Goal: Task Accomplishment & Management: Manage account settings

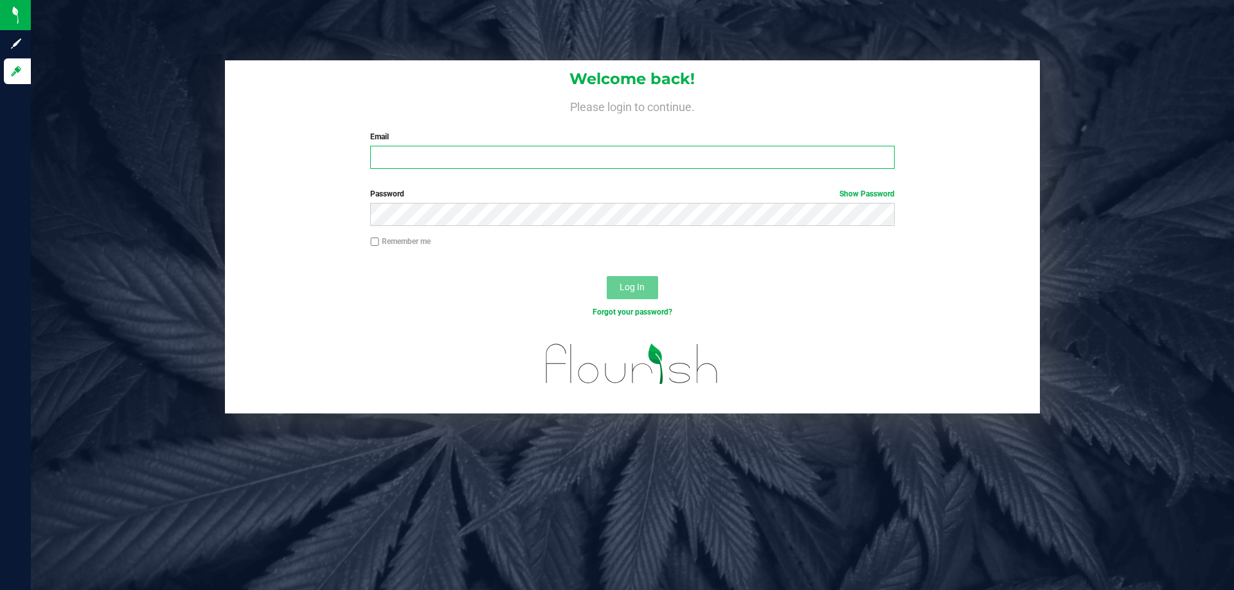
click at [418, 151] on input "Email" at bounding box center [632, 157] width 524 height 23
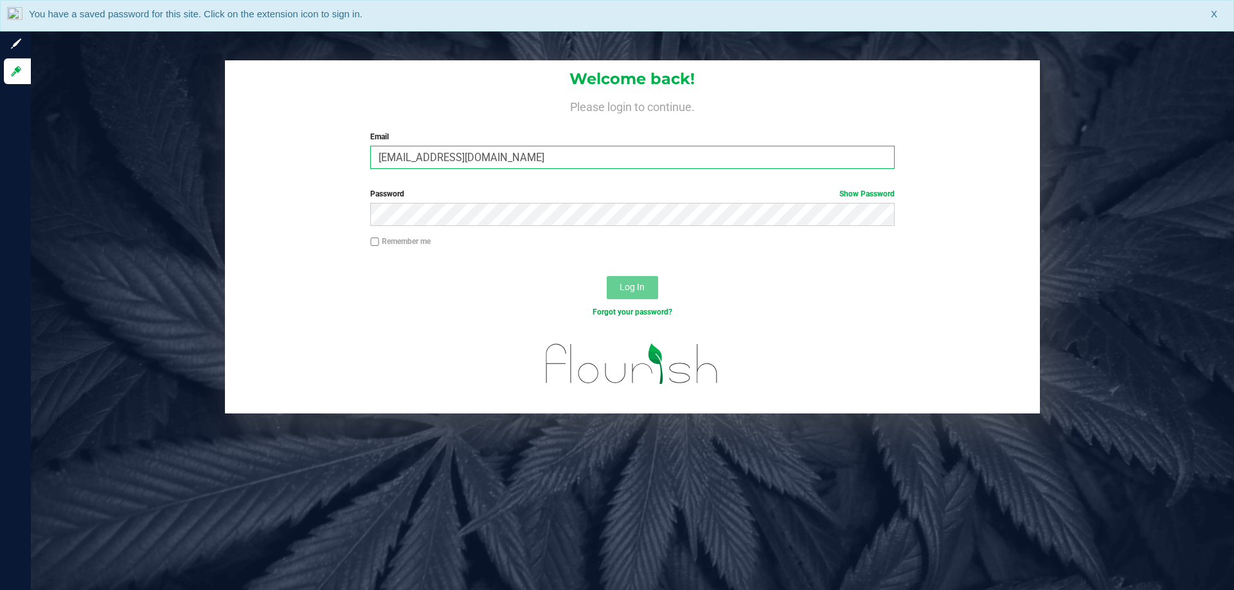
type input "[EMAIL_ADDRESS][DOMAIN_NAME]"
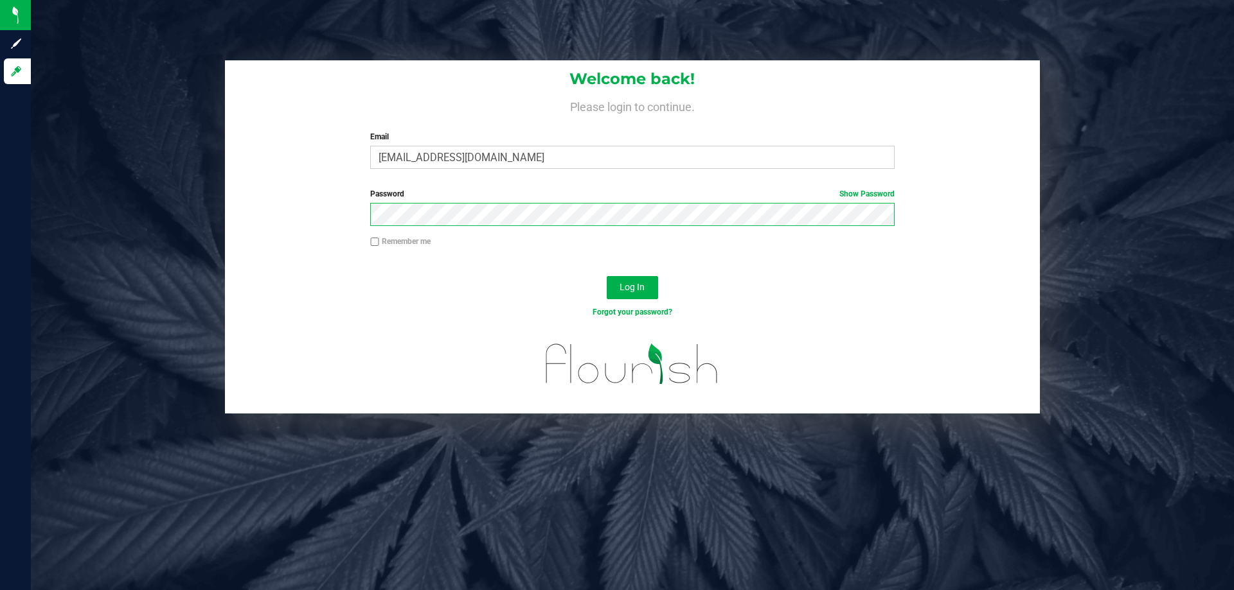
click at [607, 276] on button "Log In" at bounding box center [632, 287] width 51 height 23
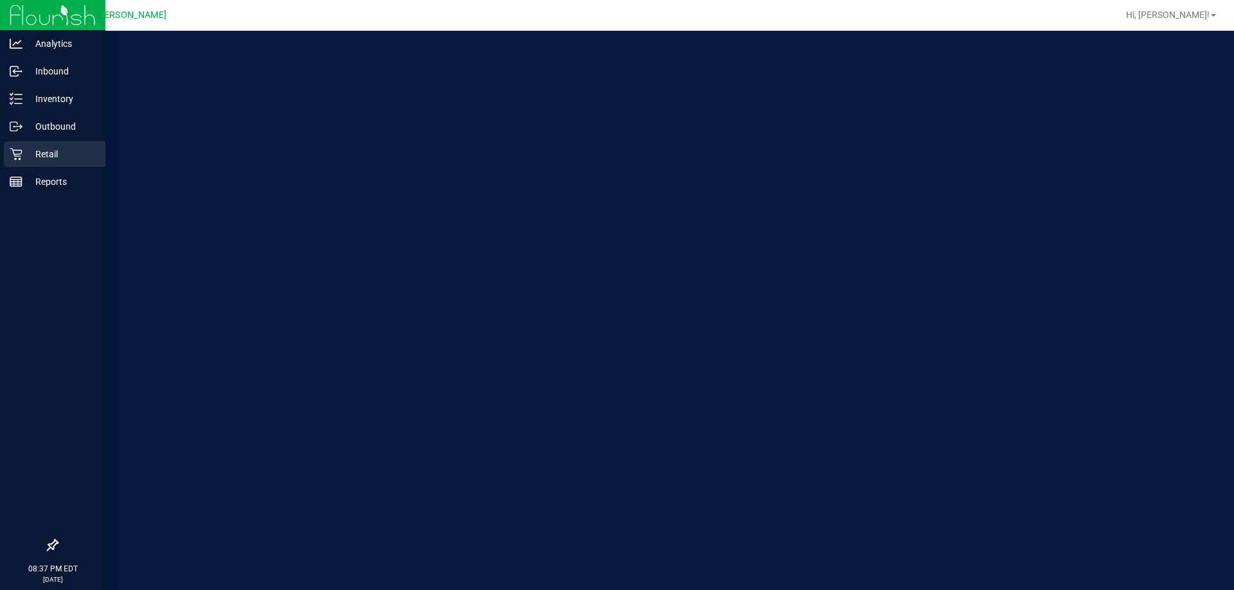
click at [23, 152] on p "Retail" at bounding box center [60, 154] width 77 height 15
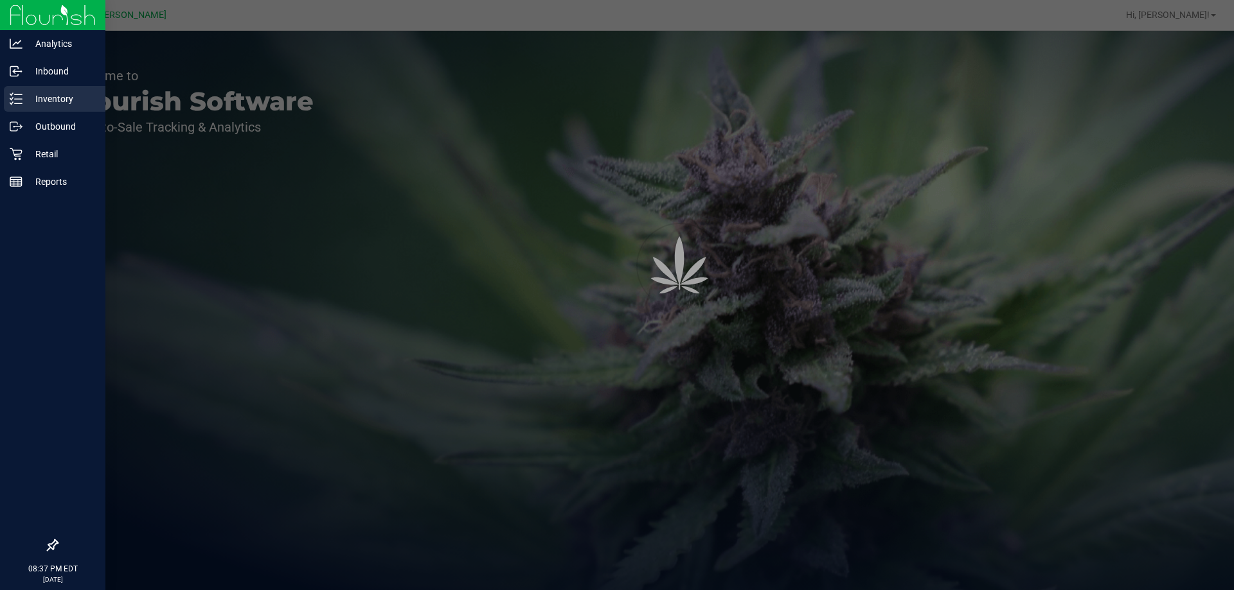
click at [13, 93] on icon at bounding box center [11, 94] width 3 height 2
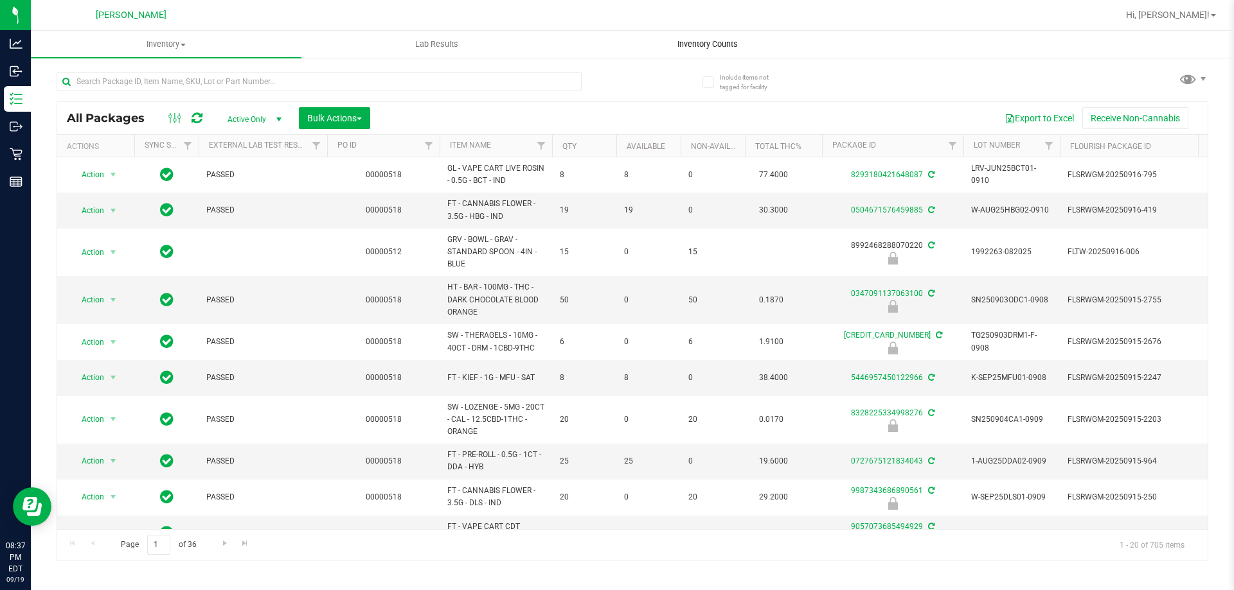
click at [680, 42] on span "Inventory Counts" at bounding box center [707, 45] width 95 height 12
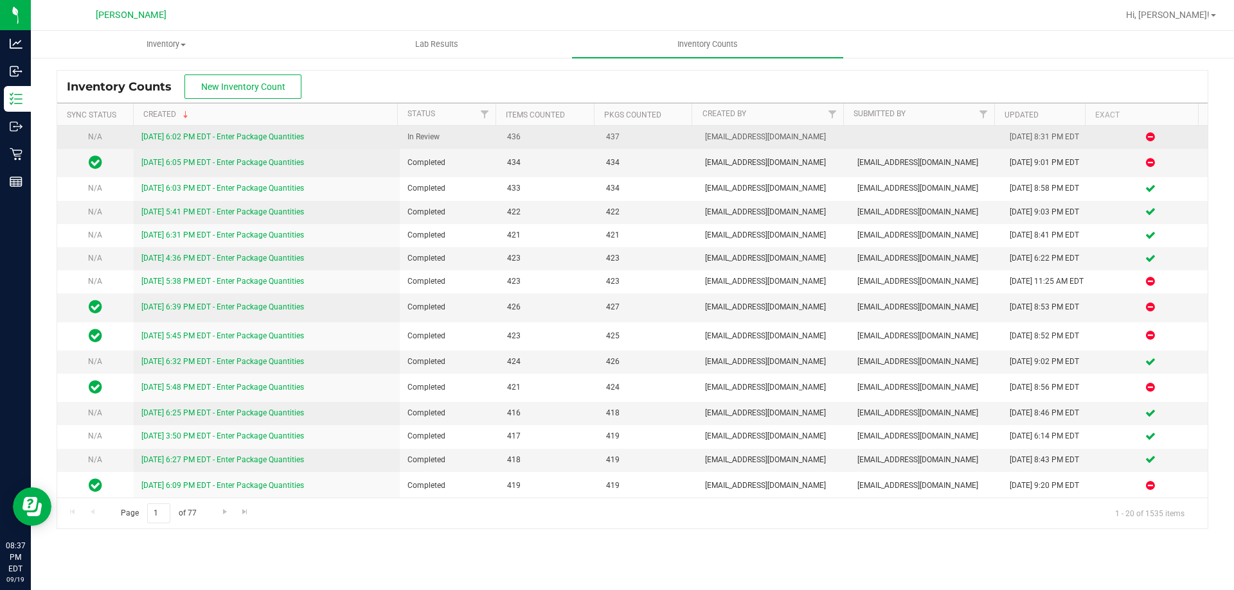
click at [224, 135] on link "[DATE] 6:02 PM EDT - Enter Package Quantities" at bounding box center [222, 136] width 163 height 9
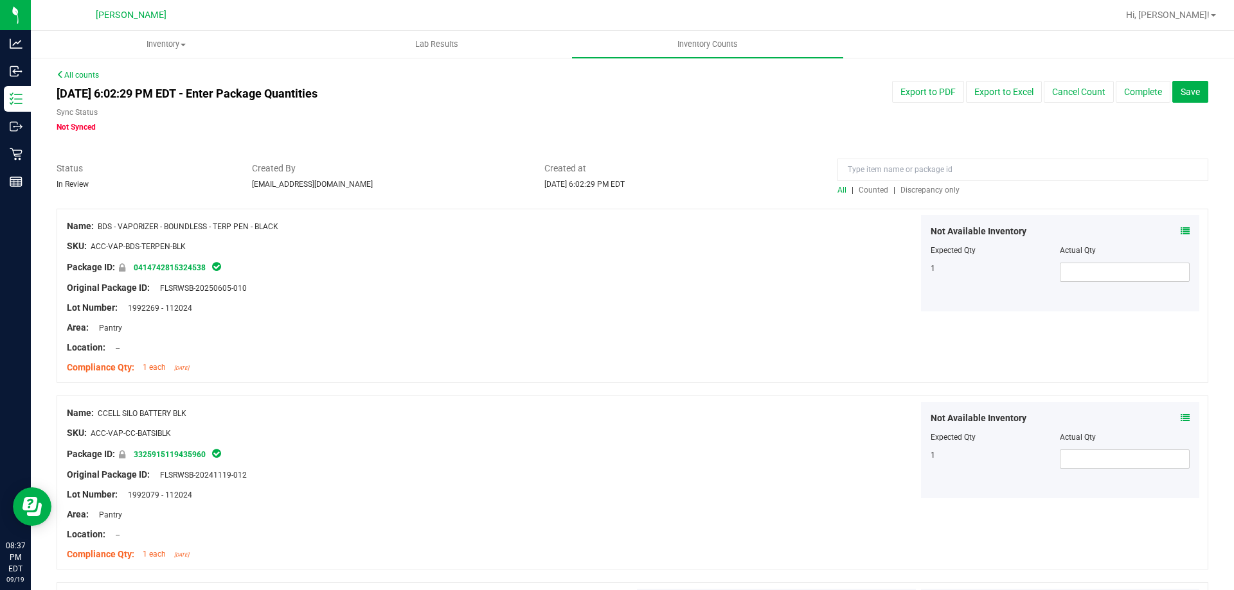
click at [947, 191] on span "Discrepancy only" at bounding box center [929, 190] width 59 height 9
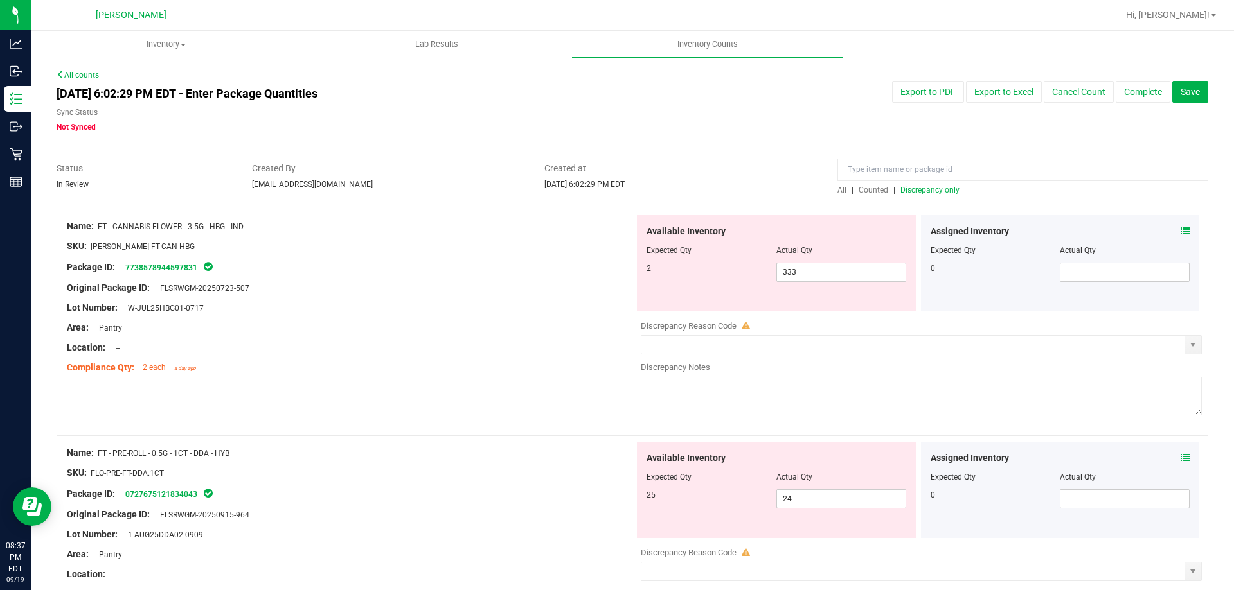
click at [1180, 235] on icon at bounding box center [1184, 231] width 9 height 9
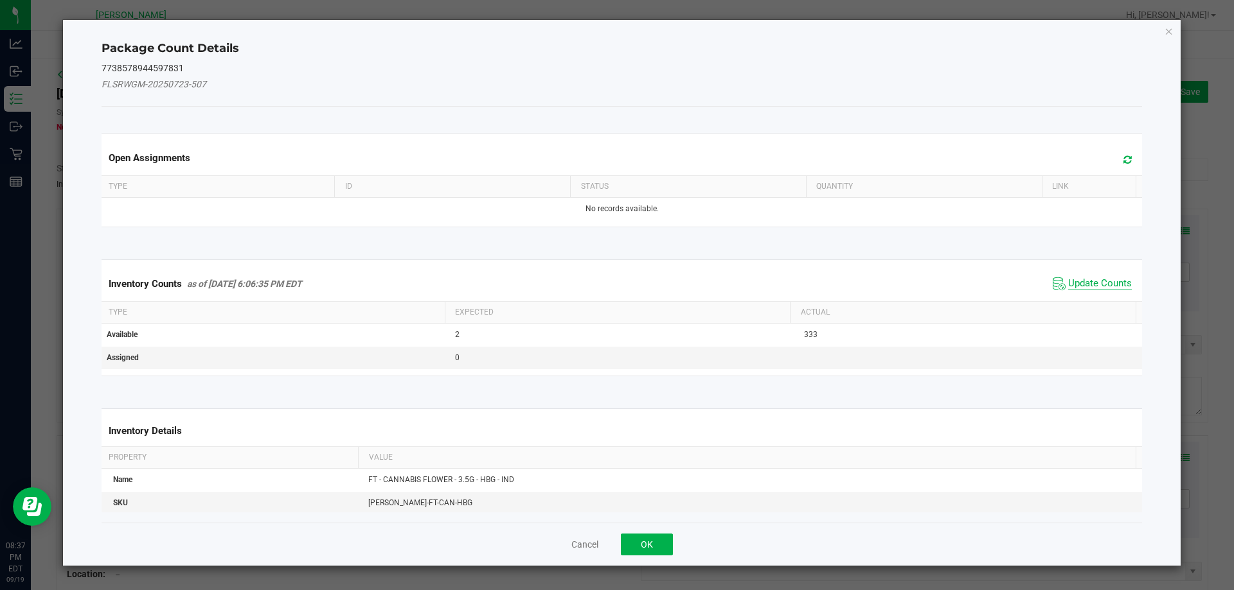
click at [1104, 283] on span "Update Counts" at bounding box center [1100, 284] width 64 height 13
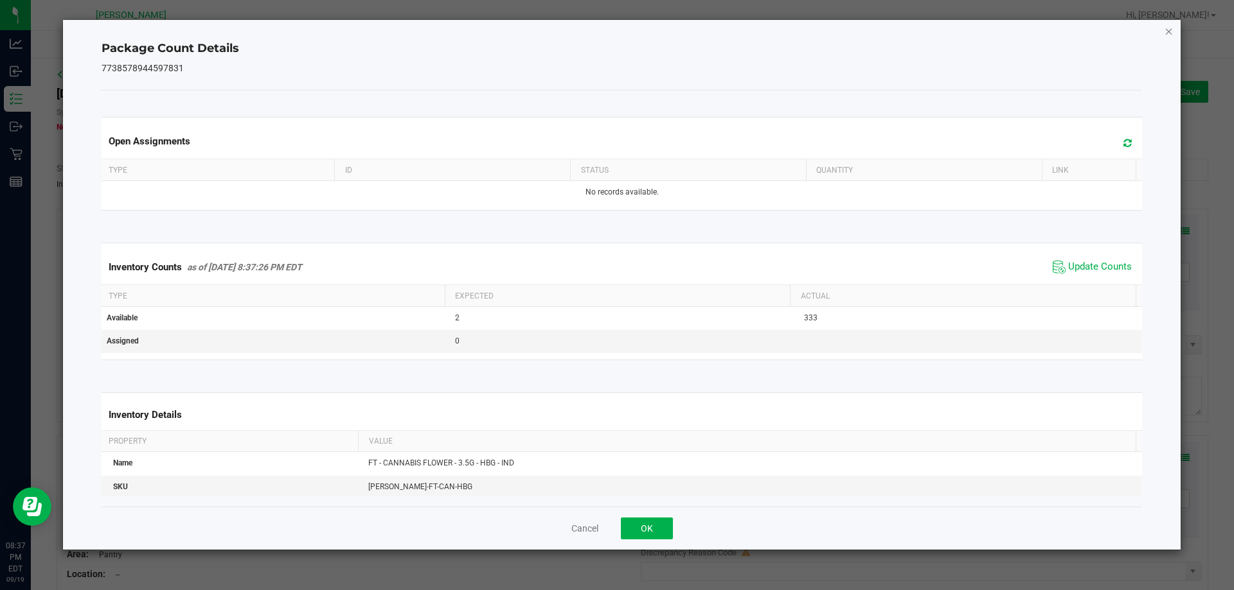
click at [1169, 32] on icon "Close" at bounding box center [1168, 30] width 9 height 15
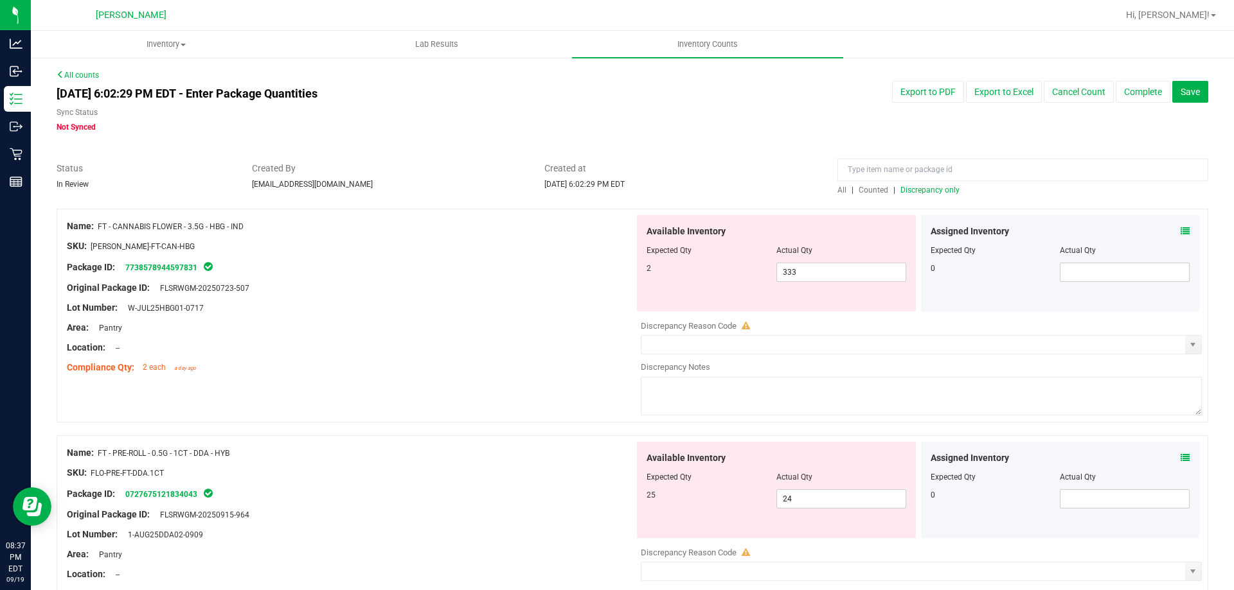
click at [1180, 461] on icon at bounding box center [1184, 458] width 9 height 9
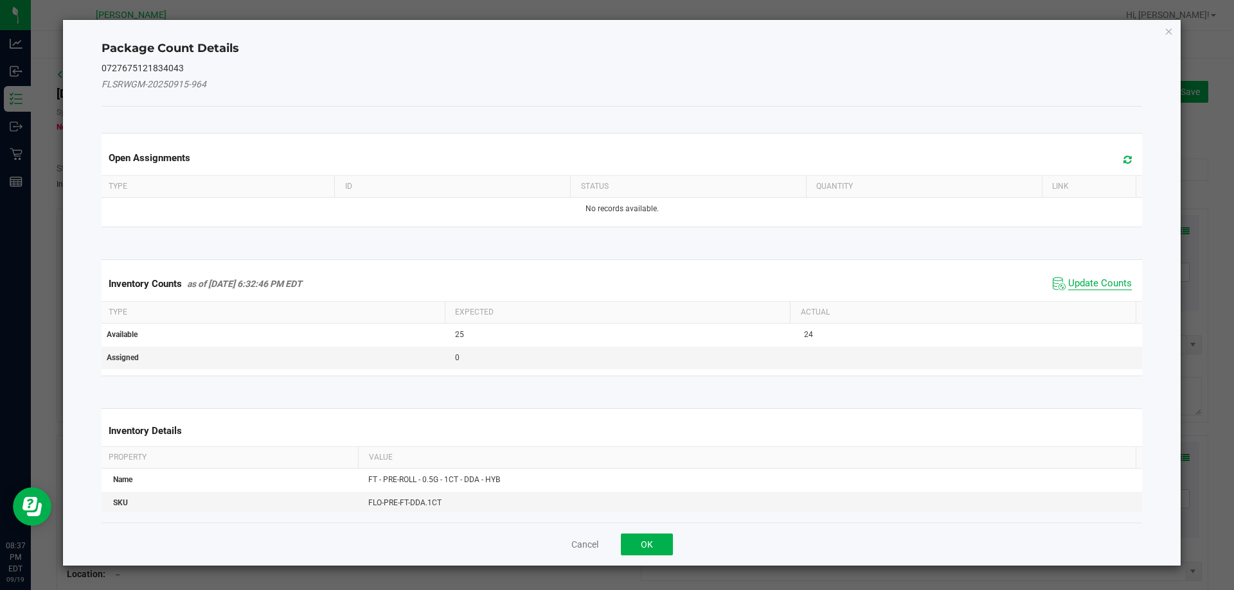
click at [1103, 282] on span "Update Counts" at bounding box center [1100, 284] width 64 height 13
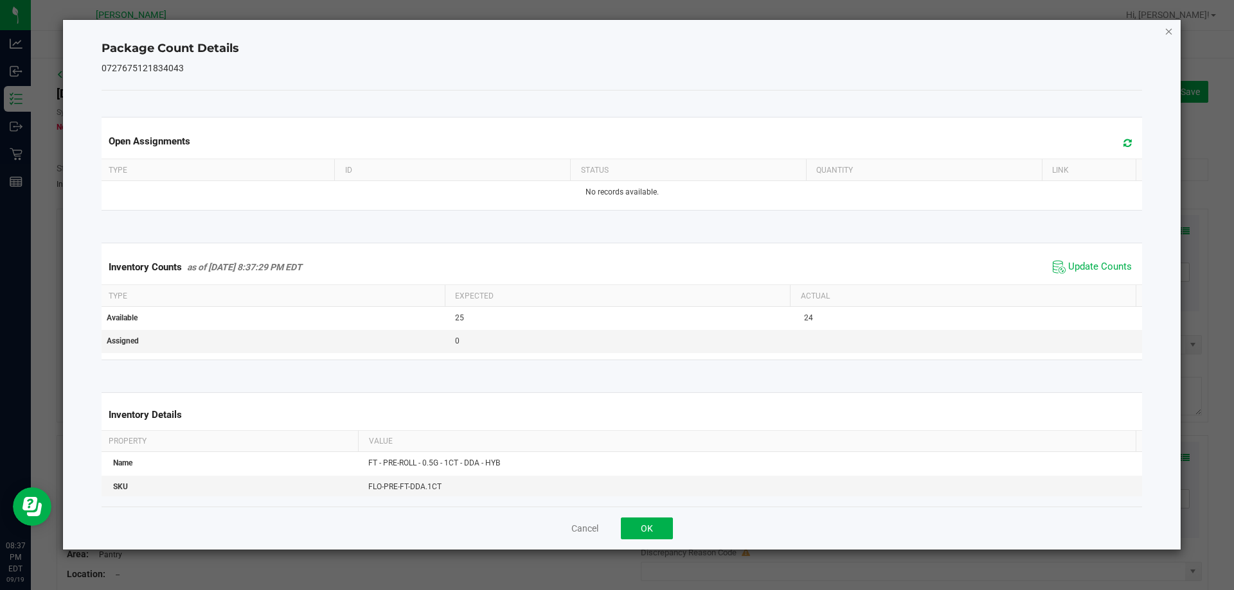
click at [1168, 31] on icon "Close" at bounding box center [1168, 30] width 9 height 15
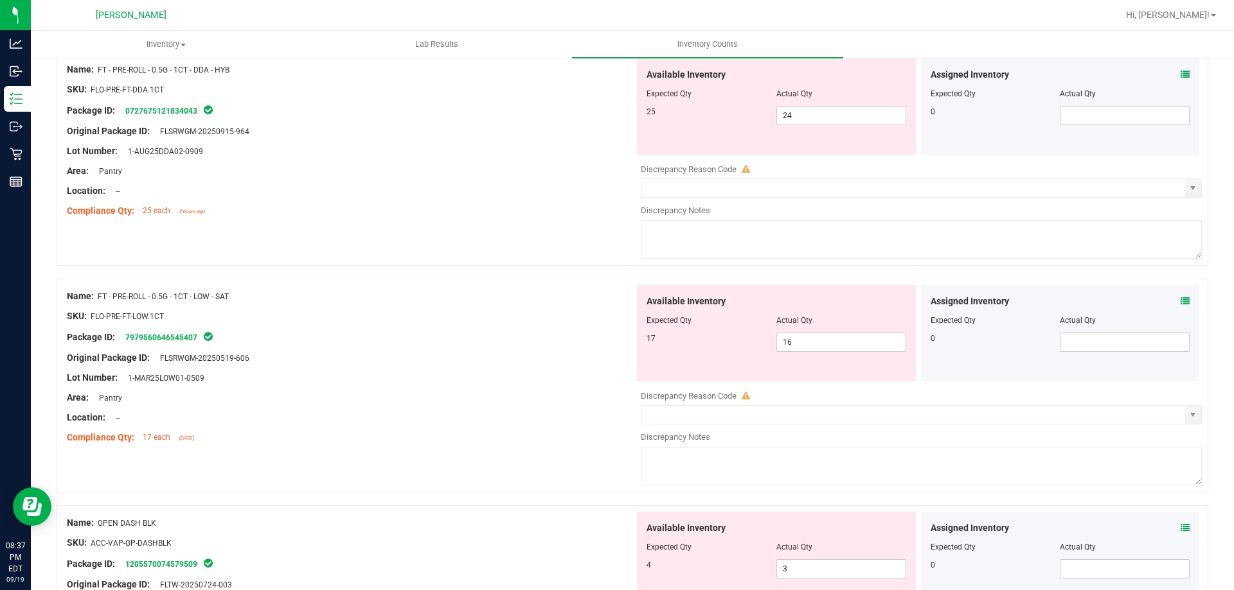
scroll to position [386, 0]
click at [1180, 301] on icon at bounding box center [1184, 299] width 9 height 9
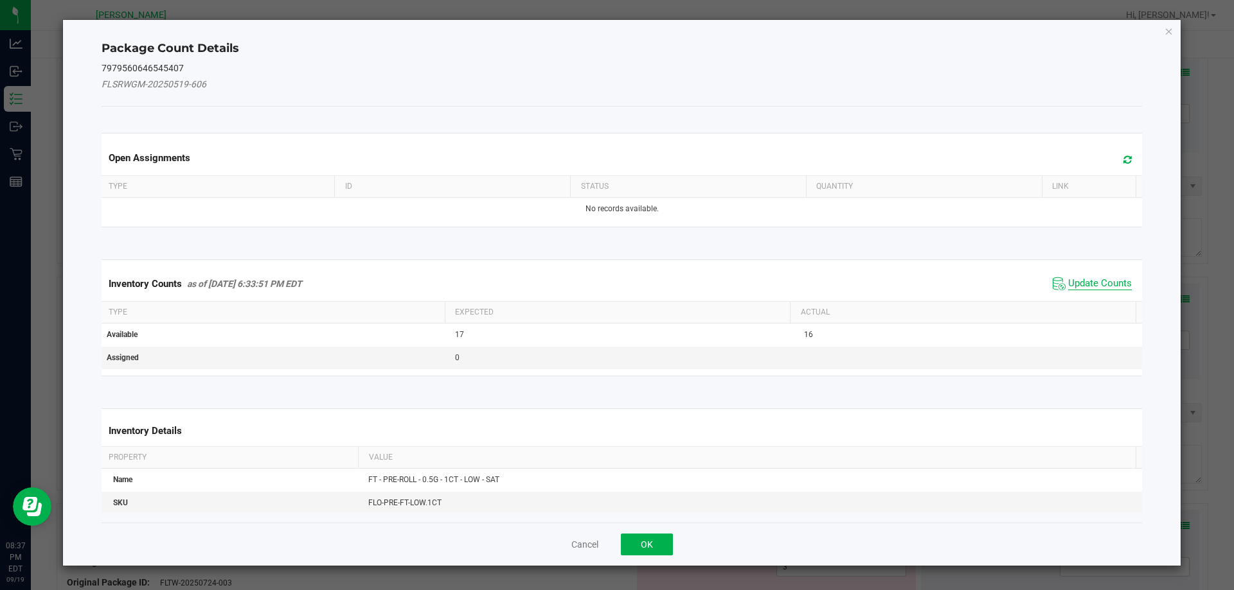
click at [1068, 284] on span "Update Counts" at bounding box center [1100, 284] width 64 height 13
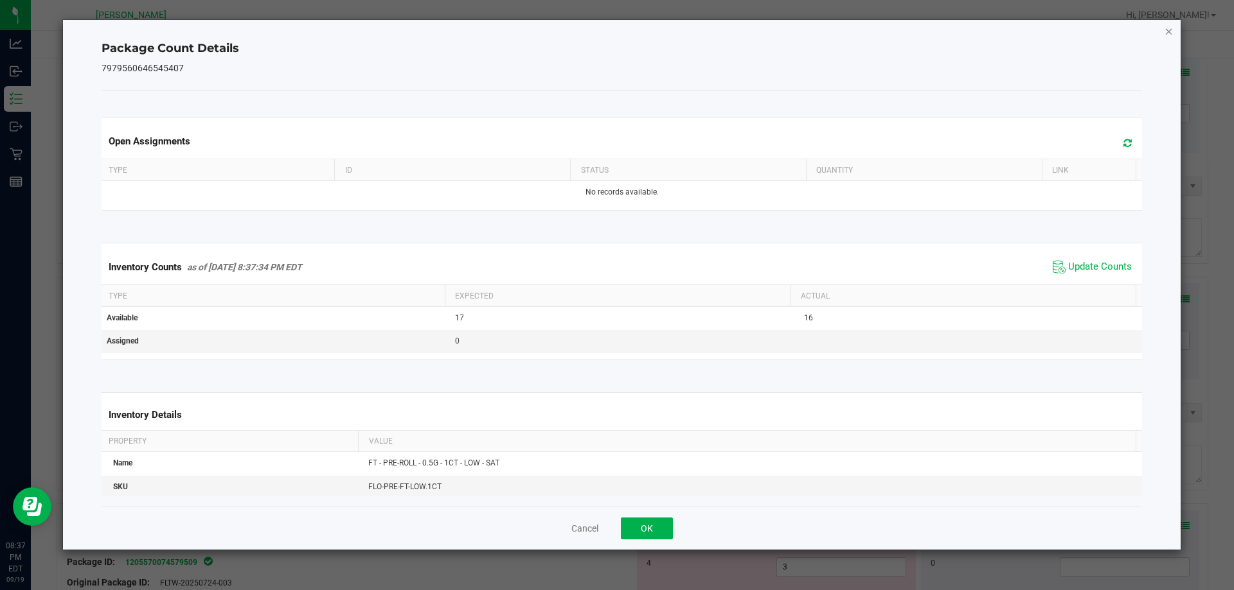
click at [1169, 31] on icon "Close" at bounding box center [1168, 30] width 9 height 15
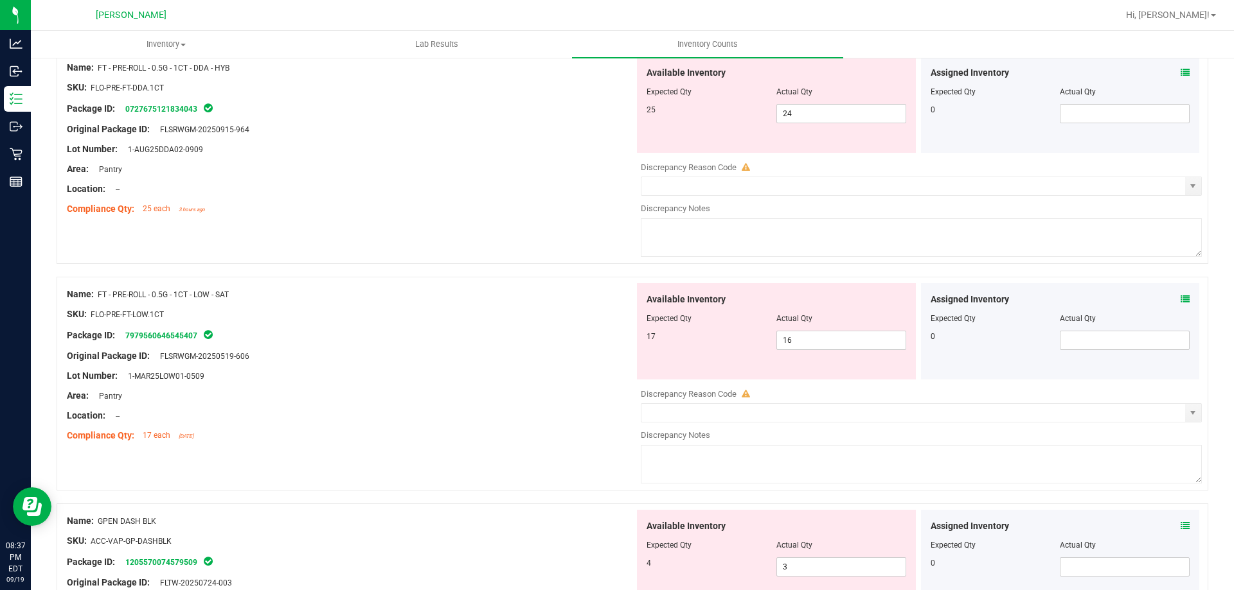
click at [1180, 529] on icon at bounding box center [1184, 526] width 9 height 9
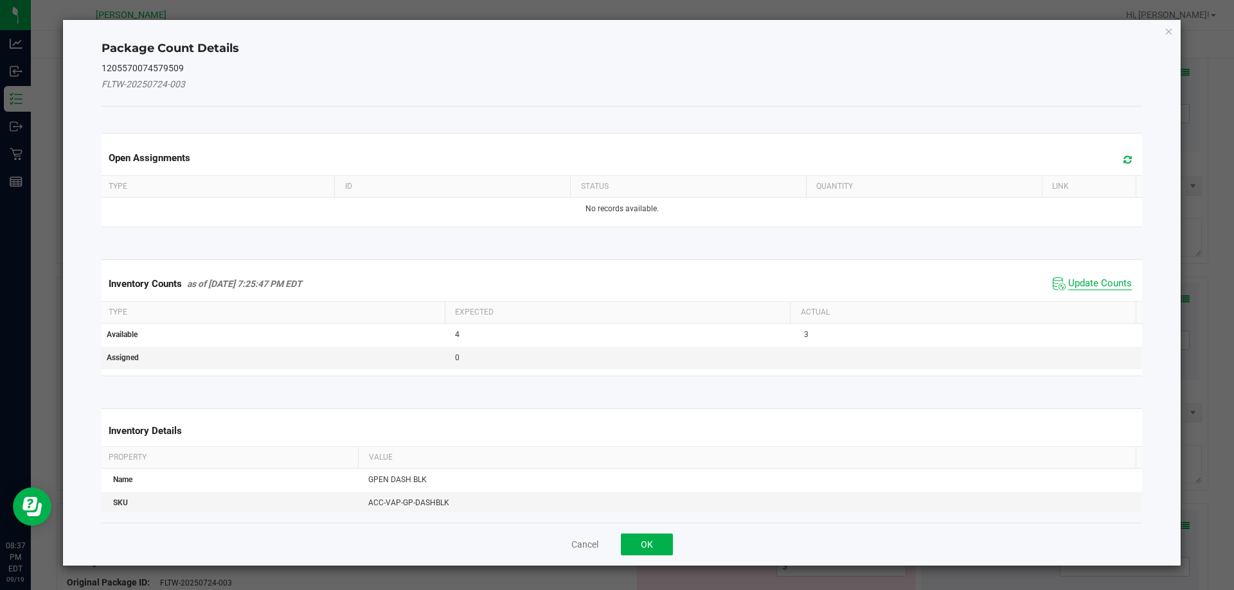
click at [1071, 281] on span "Update Counts" at bounding box center [1100, 284] width 64 height 13
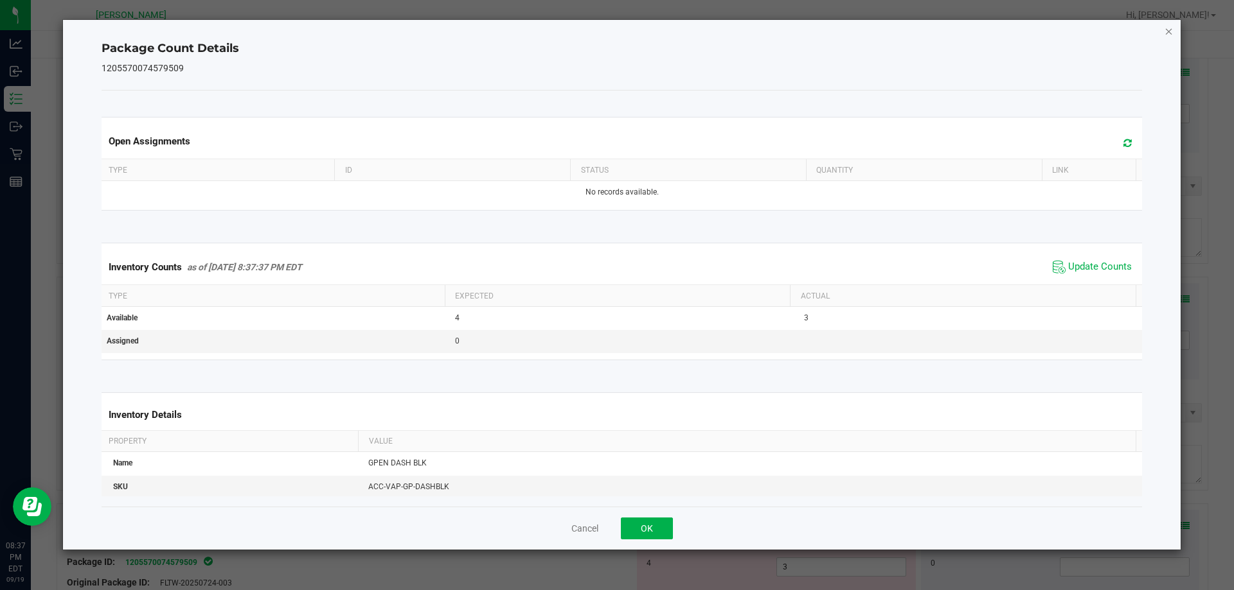
click at [1166, 33] on icon "Close" at bounding box center [1168, 30] width 9 height 15
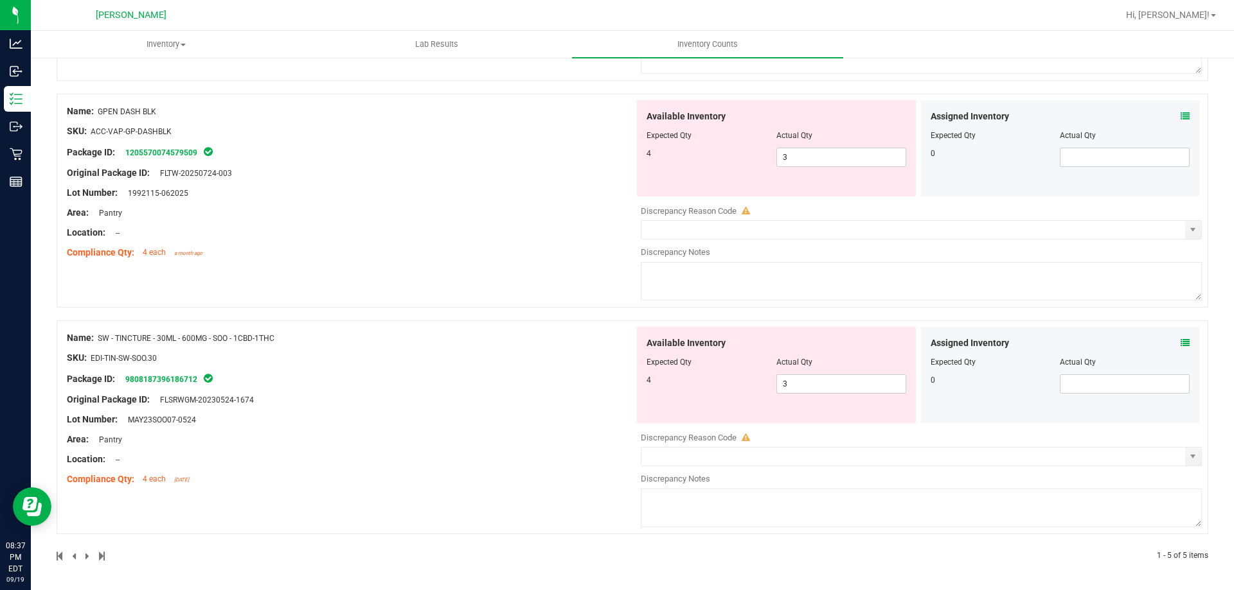
scroll to position [796, 0]
click at [1180, 348] on span at bounding box center [1184, 342] width 9 height 13
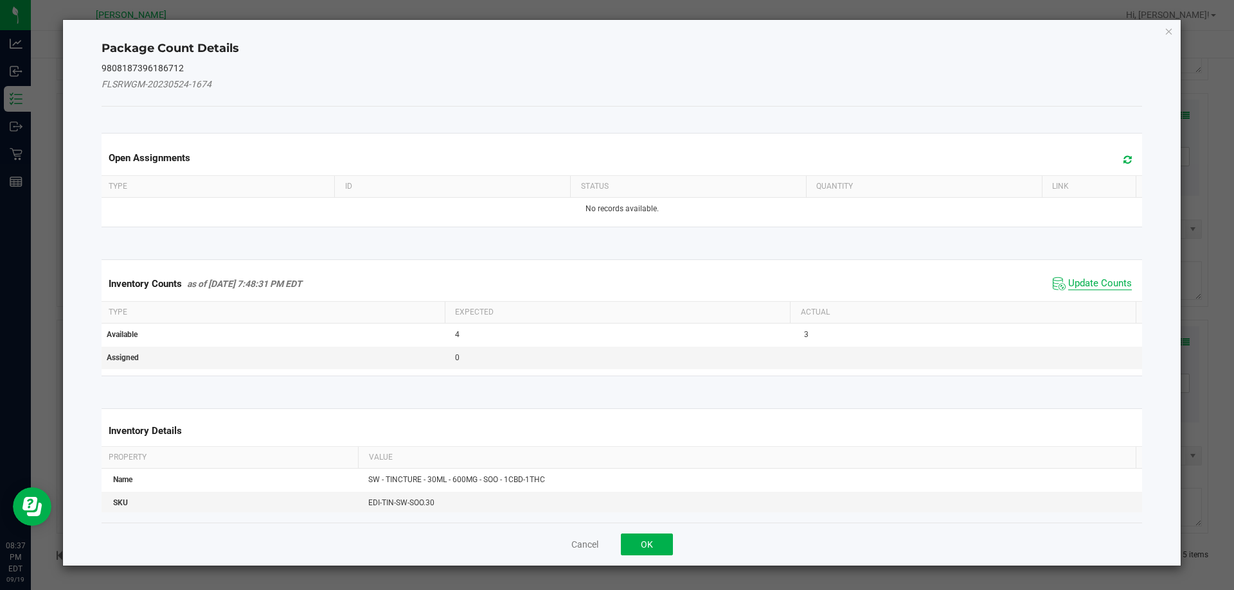
click at [1068, 281] on span "Update Counts" at bounding box center [1100, 284] width 64 height 13
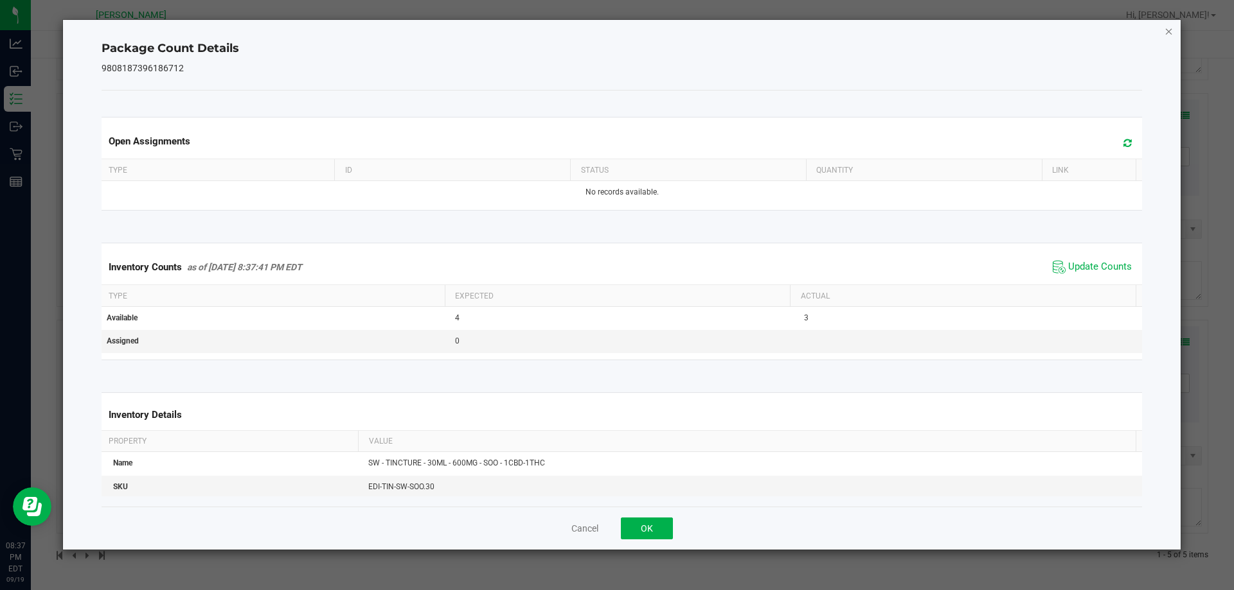
click at [1169, 33] on icon "Close" at bounding box center [1168, 30] width 9 height 15
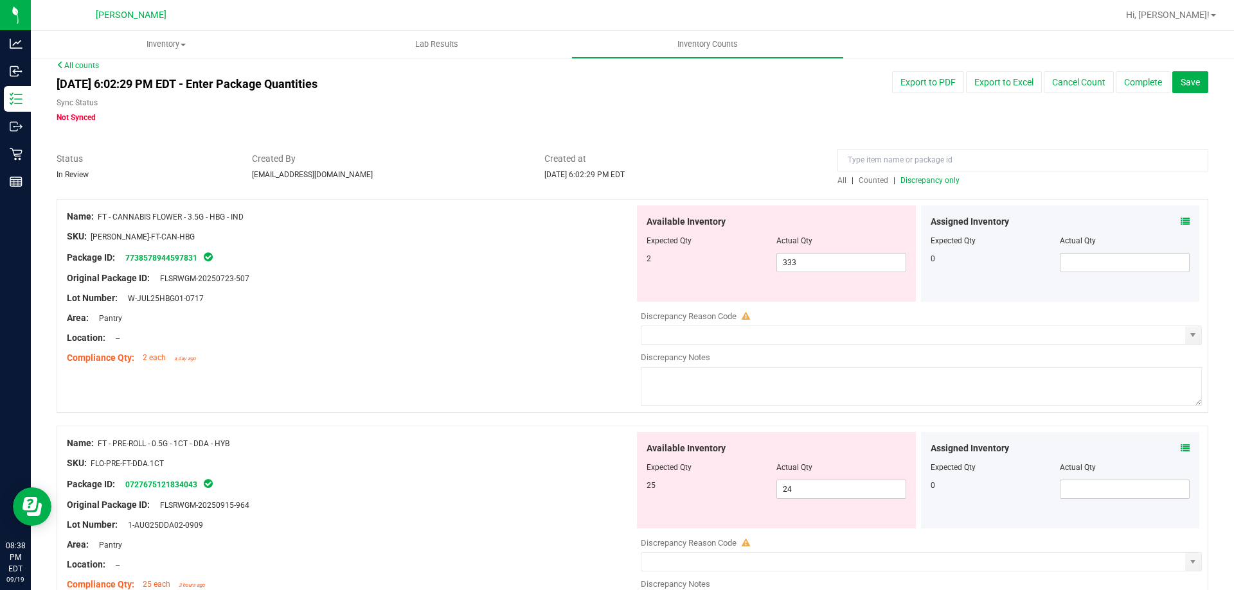
scroll to position [0, 0]
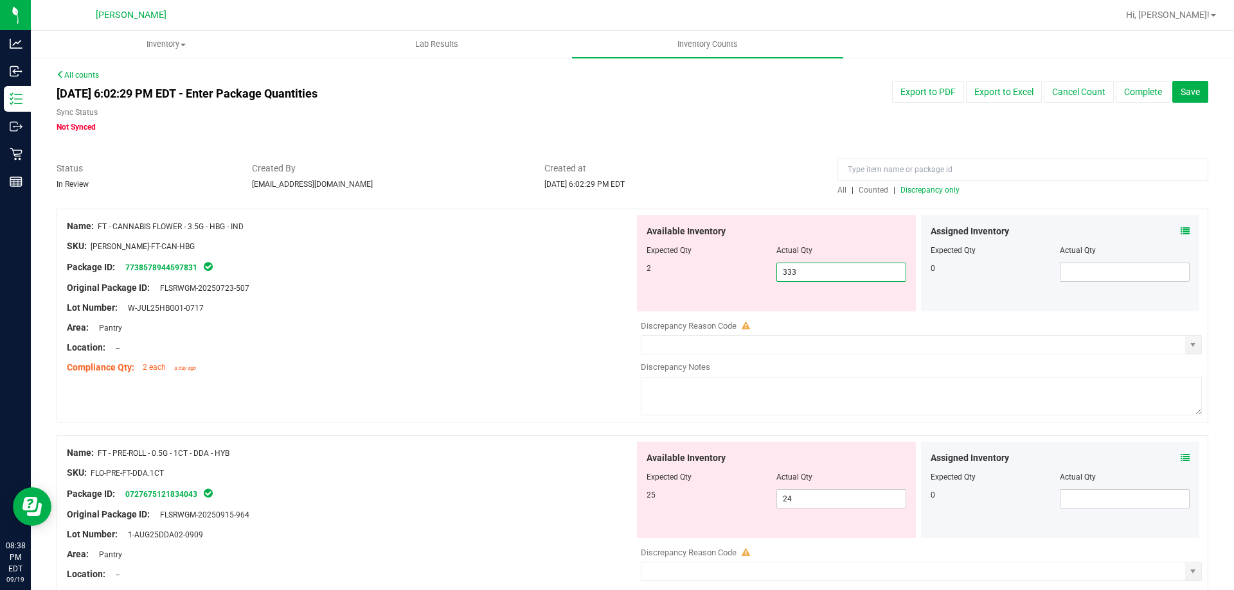
click at [803, 276] on span "333 333" at bounding box center [841, 272] width 130 height 19
type input "3"
type input "2"
click at [587, 315] on div at bounding box center [350, 318] width 567 height 6
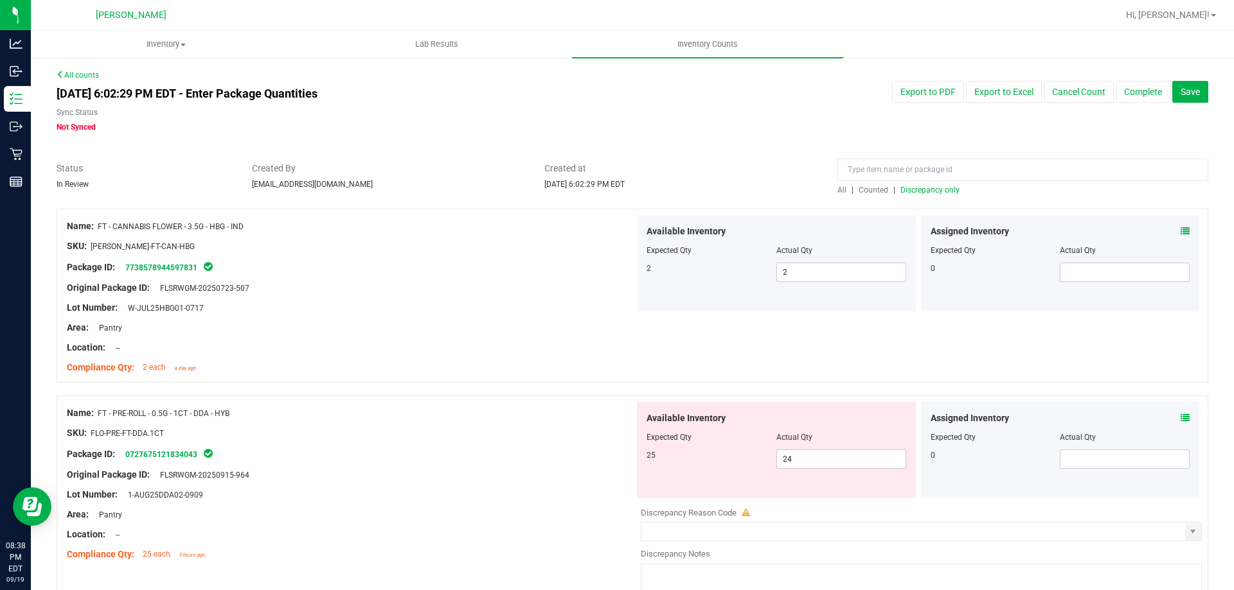
scroll to position [129, 0]
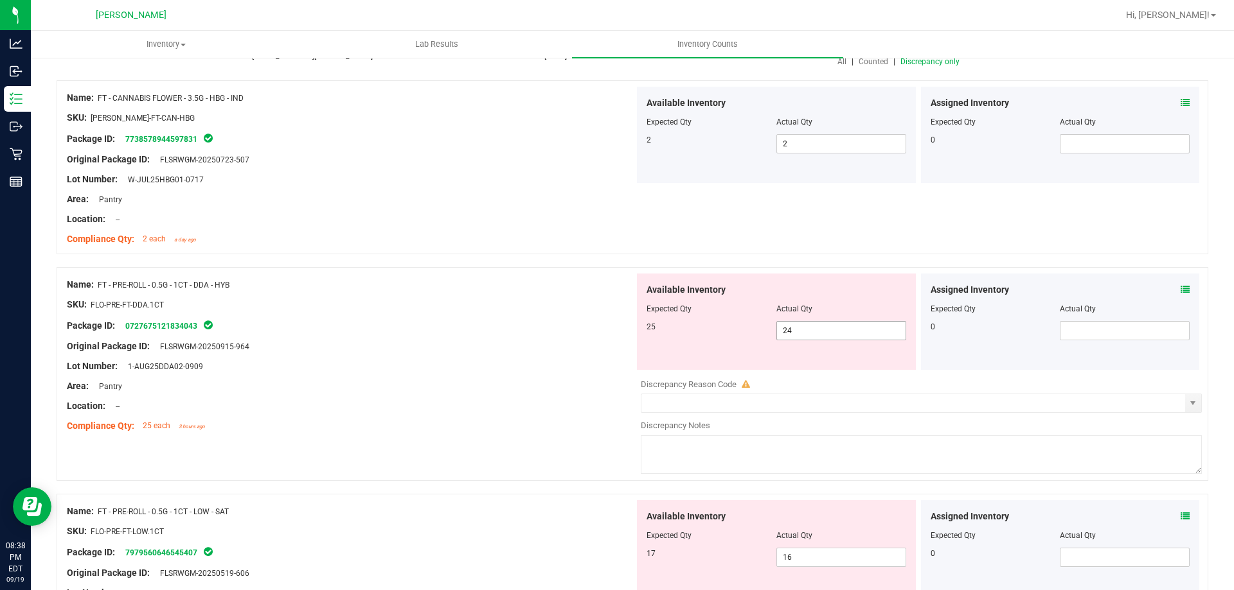
click at [794, 332] on span "24 24" at bounding box center [841, 330] width 130 height 19
type input "25"
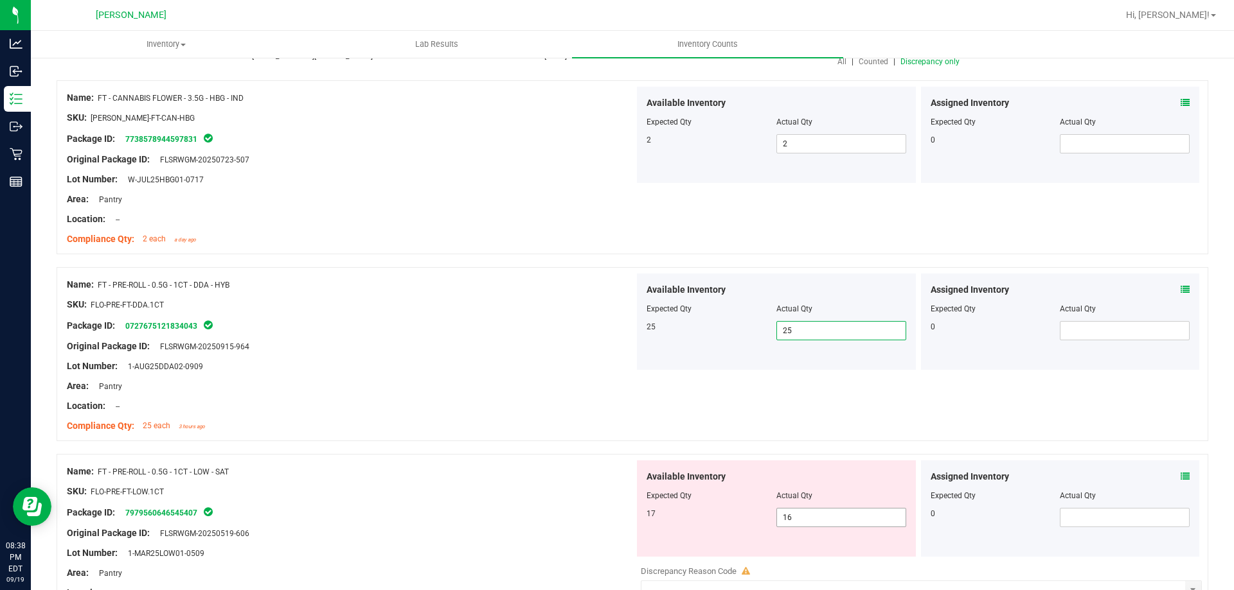
click at [803, 519] on span "16 16" at bounding box center [841, 517] width 130 height 19
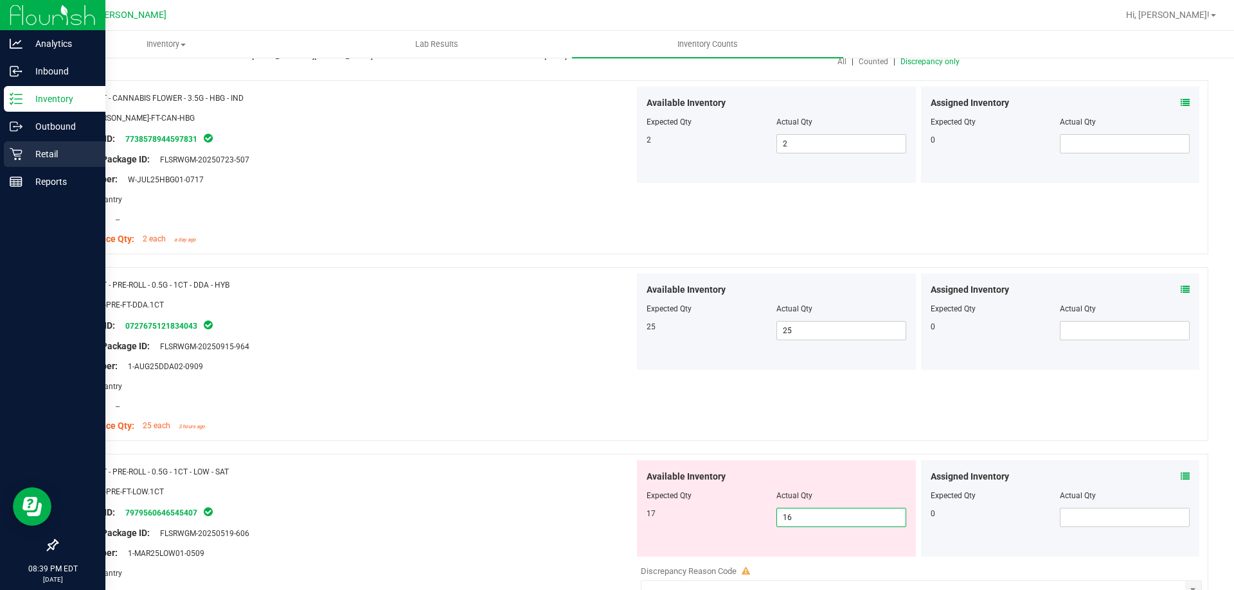
click at [9, 148] on div "Retail" at bounding box center [55, 154] width 102 height 26
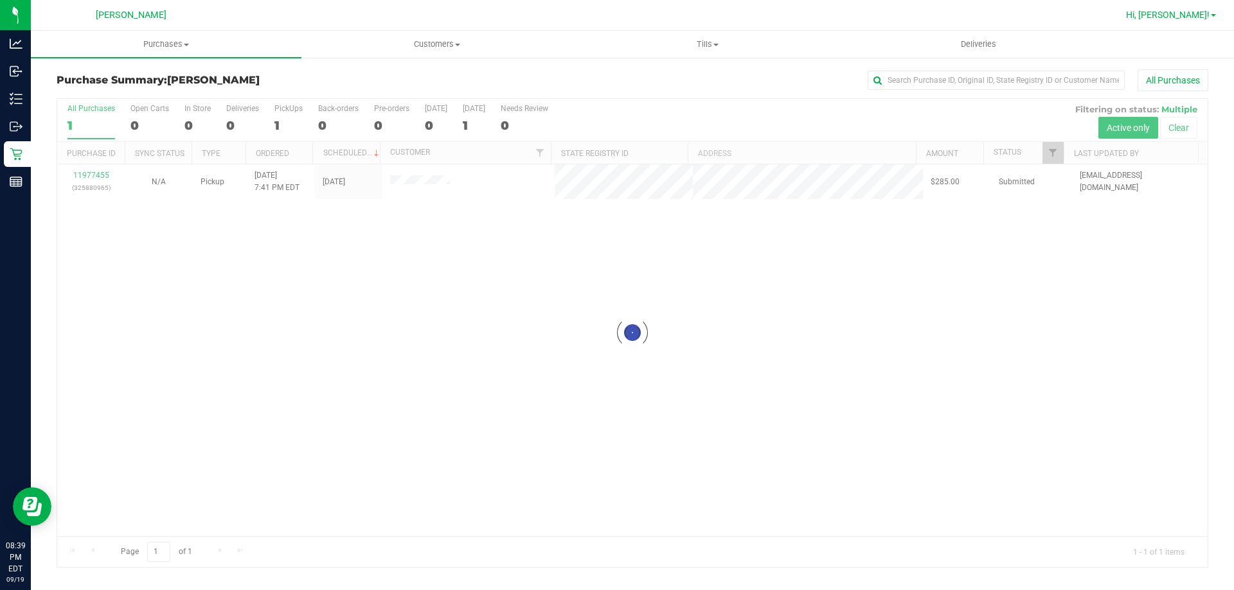
click at [1194, 8] on link "Hi, [PERSON_NAME]!" at bounding box center [1171, 14] width 100 height 13
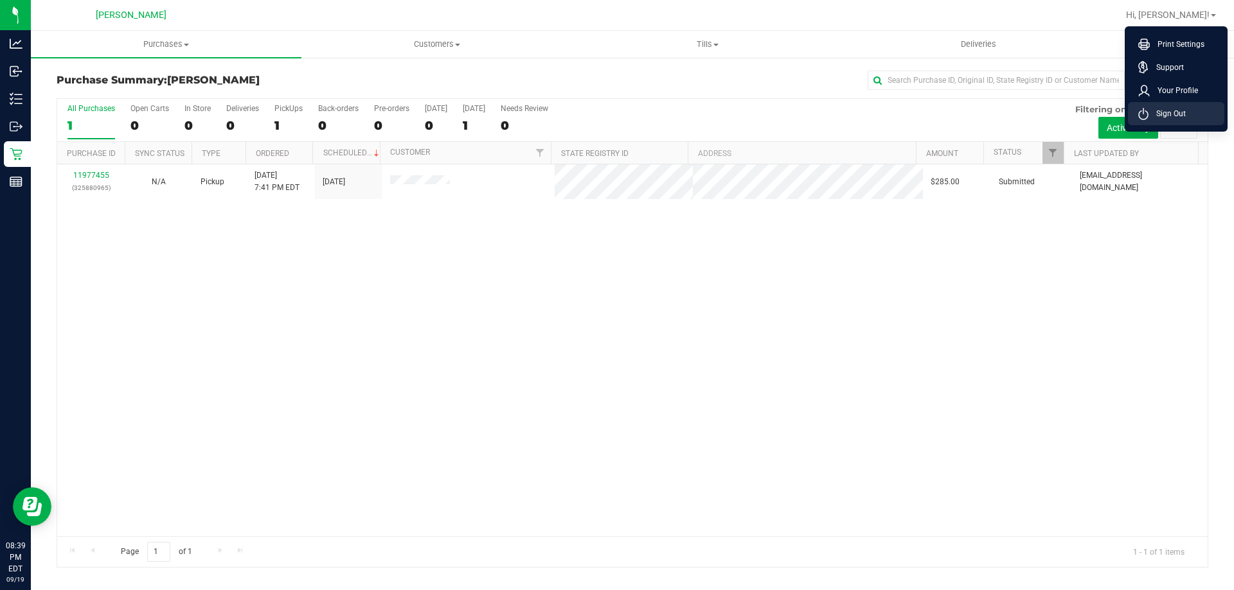
click at [1169, 113] on span "Sign Out" at bounding box center [1166, 113] width 37 height 13
